Goal: Task Accomplishment & Management: Manage account settings

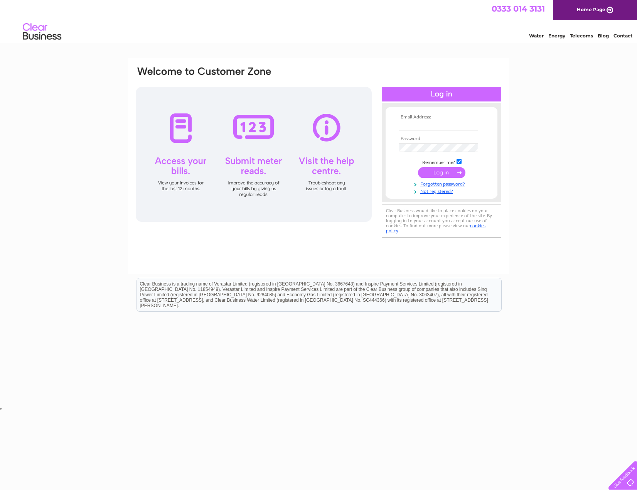
type input "[EMAIL_ADDRESS][DOMAIN_NAME]"
click at [438, 169] on input "submit" at bounding box center [441, 172] width 47 height 11
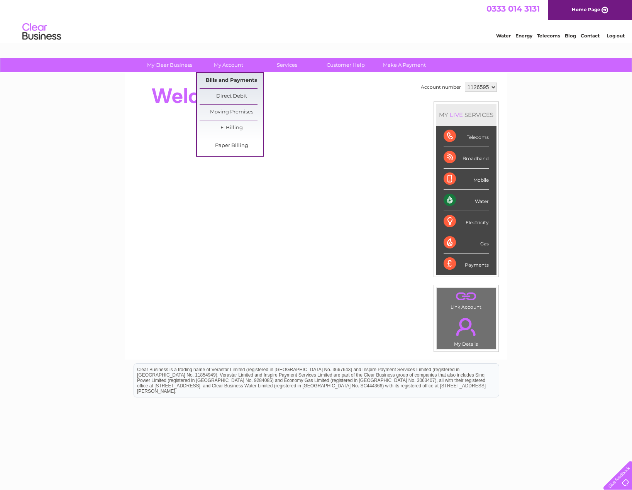
click at [226, 83] on link "Bills and Payments" at bounding box center [231, 80] width 64 height 15
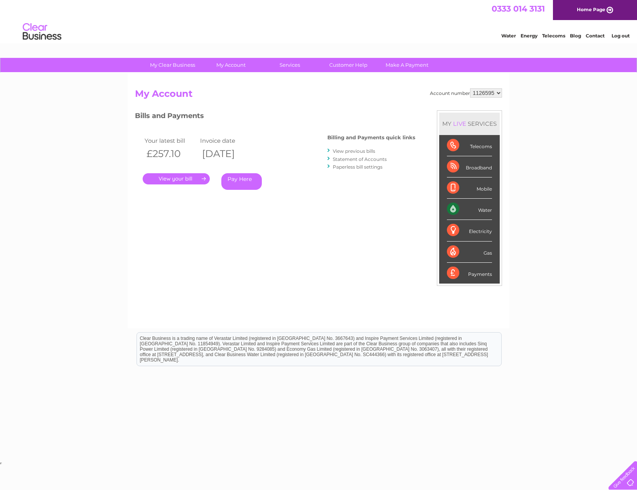
click at [179, 179] on link "." at bounding box center [176, 178] width 67 height 11
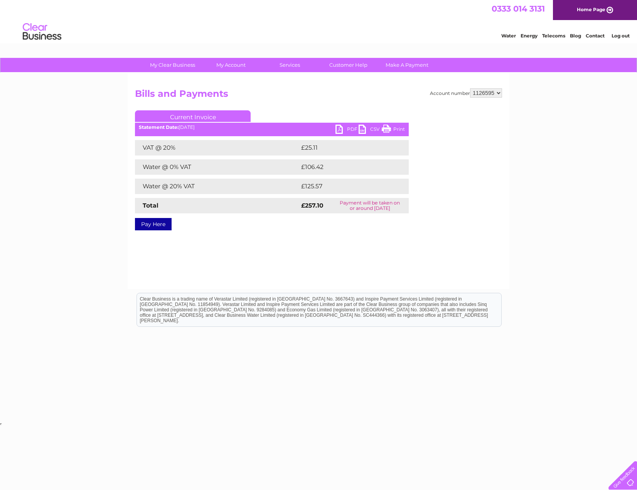
click at [341, 128] on link "PDF" at bounding box center [347, 130] width 23 height 11
